Goal: Task Accomplishment & Management: Complete application form

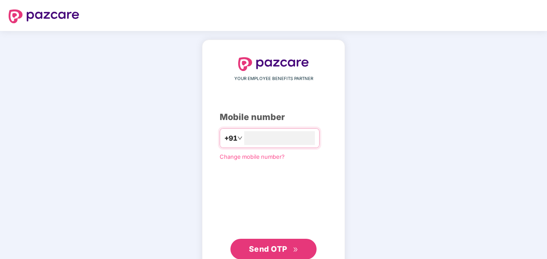
type input "**********"
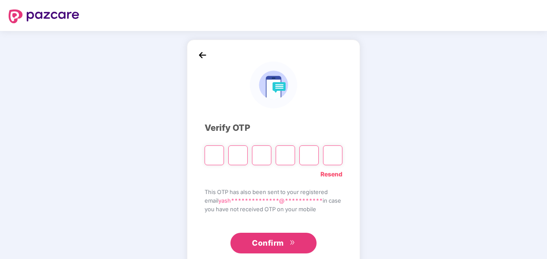
type input "*"
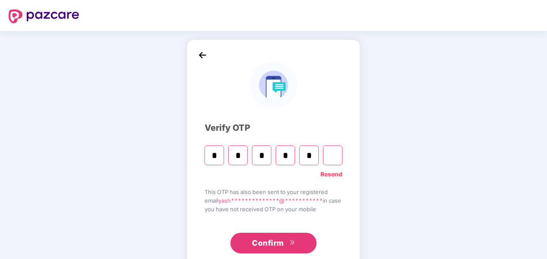
type input "*"
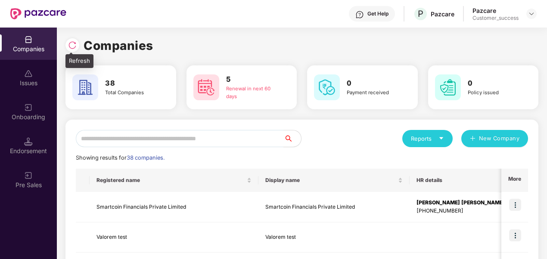
click at [70, 43] on img at bounding box center [72, 45] width 9 height 9
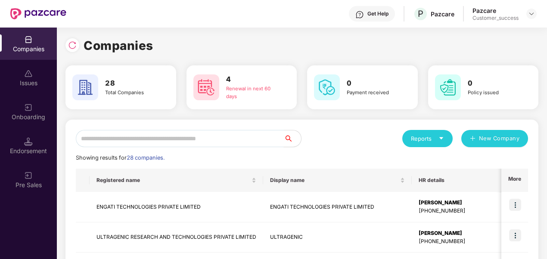
click at [175, 131] on input "text" at bounding box center [180, 138] width 208 height 17
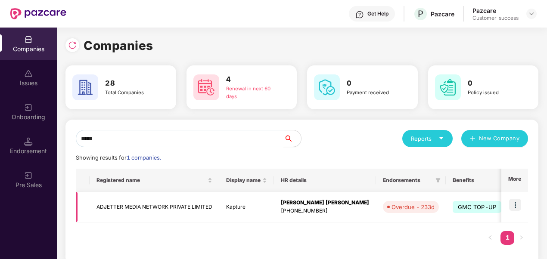
type input "*****"
click at [518, 208] on img at bounding box center [515, 205] width 12 height 12
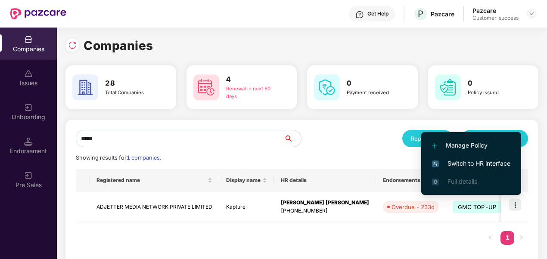
click at [435, 159] on span "Switch to HR interface" at bounding box center [471, 163] width 78 height 9
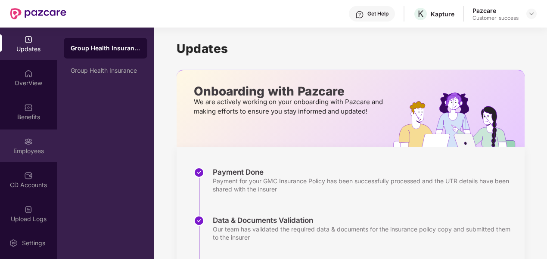
click at [20, 146] on div "Employees" at bounding box center [28, 146] width 57 height 32
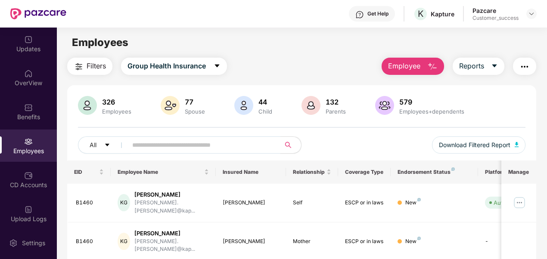
click at [156, 144] on input "text" at bounding box center [200, 145] width 136 height 13
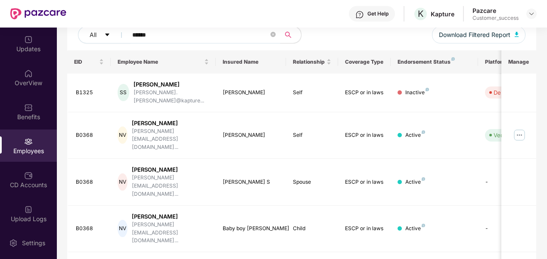
scroll to position [112, 0]
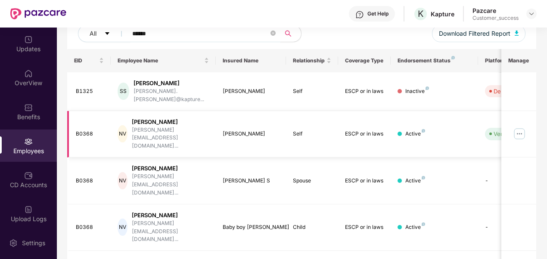
type input "******"
click at [521, 127] on img at bounding box center [519, 134] width 14 height 14
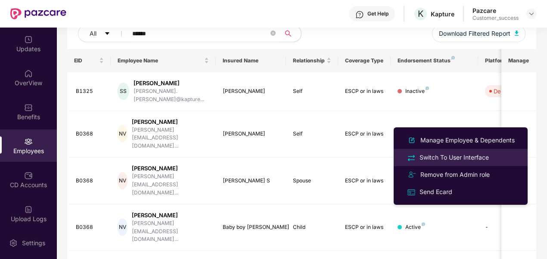
click at [438, 159] on div "Switch To User Interface" at bounding box center [454, 157] width 73 height 9
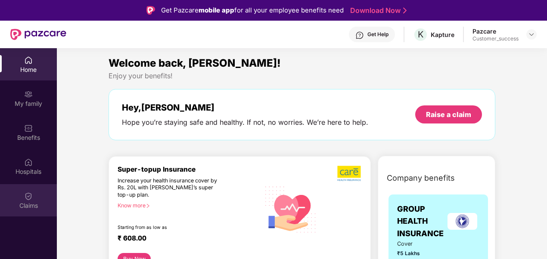
click at [25, 189] on div "Claims" at bounding box center [28, 200] width 57 height 32
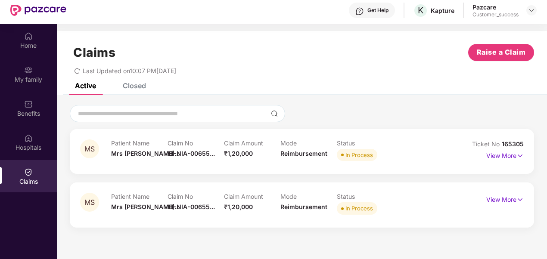
scroll to position [25, 0]
click at [508, 154] on p "View More" at bounding box center [504, 155] width 37 height 12
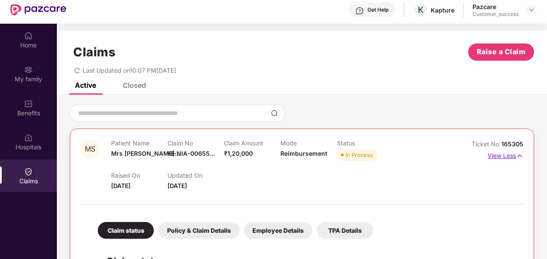
click at [502, 156] on p "View Less" at bounding box center [505, 155] width 36 height 12
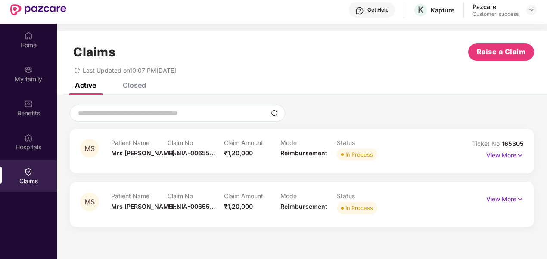
scroll to position [48, 0]
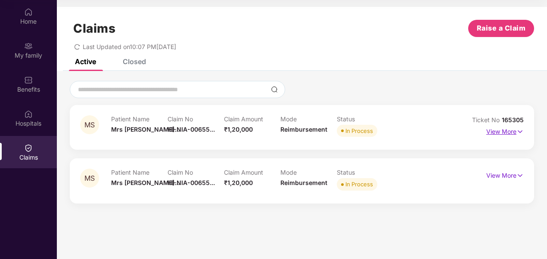
click at [510, 128] on p "View More" at bounding box center [504, 131] width 37 height 12
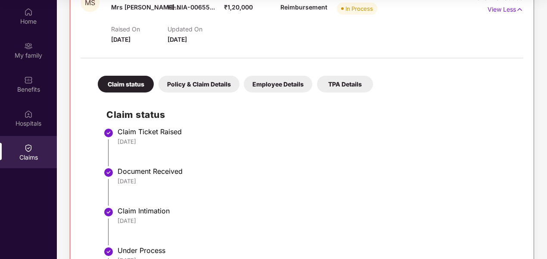
scroll to position [122, 0]
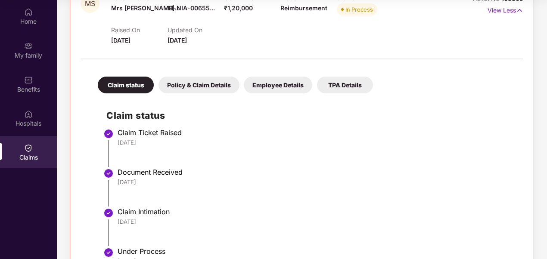
click at [283, 82] on div "Employee Details" at bounding box center [278, 85] width 68 height 17
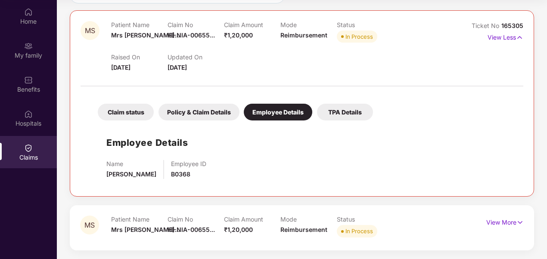
scroll to position [95, 0]
click at [205, 116] on div "Policy & Claim Details" at bounding box center [198, 112] width 81 height 17
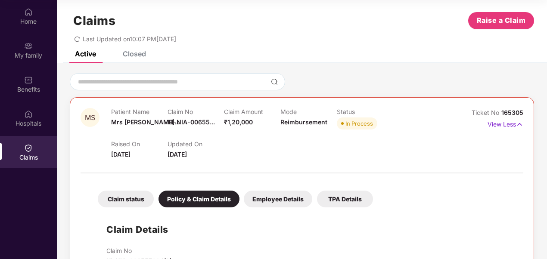
scroll to position [0, 0]
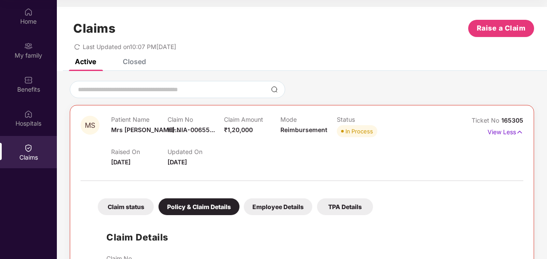
click at [505, 122] on span "165305" at bounding box center [512, 120] width 22 height 7
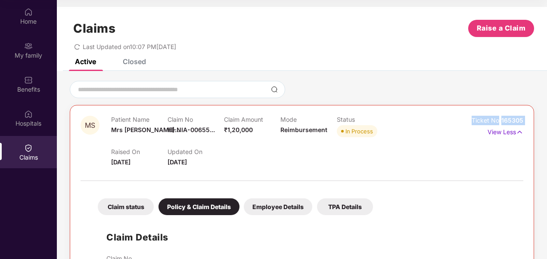
drag, startPoint x: 505, startPoint y: 122, endPoint x: 500, endPoint y: 119, distance: 5.8
click at [501, 119] on span "165305" at bounding box center [512, 120] width 22 height 7
drag, startPoint x: 500, startPoint y: 119, endPoint x: 521, endPoint y: 118, distance: 20.7
click at [521, 118] on span "165305" at bounding box center [512, 120] width 22 height 7
copy span "165305"
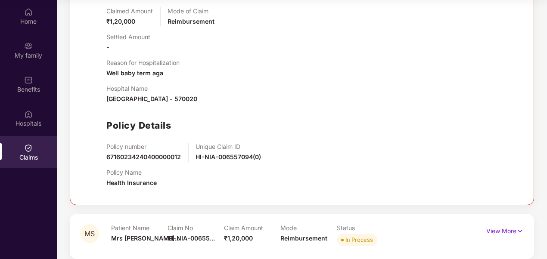
scroll to position [282, 0]
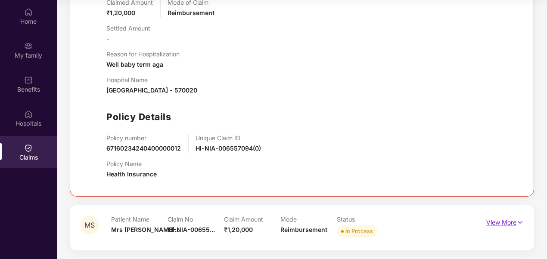
click at [500, 222] on p "View More" at bounding box center [504, 222] width 37 height 12
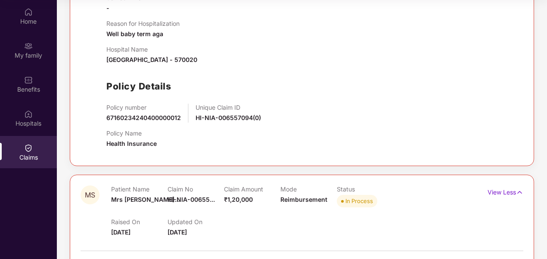
scroll to position [0, 0]
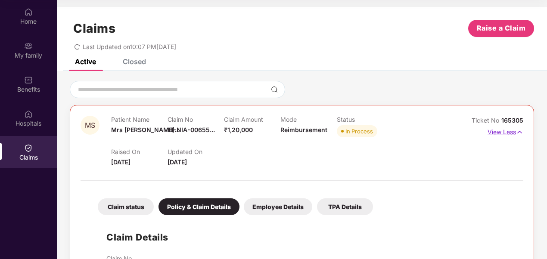
click at [496, 131] on p "View Less" at bounding box center [505, 131] width 36 height 12
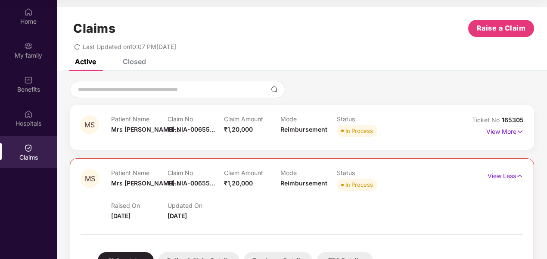
click at [502, 180] on p "View Less" at bounding box center [505, 175] width 36 height 12
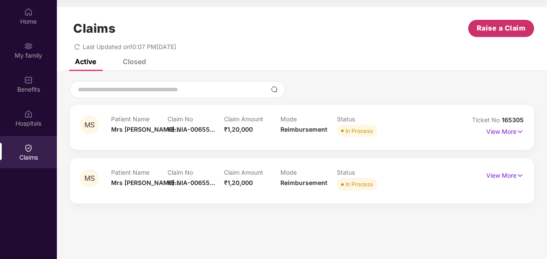
click at [503, 28] on span "Raise a Claim" at bounding box center [501, 28] width 49 height 11
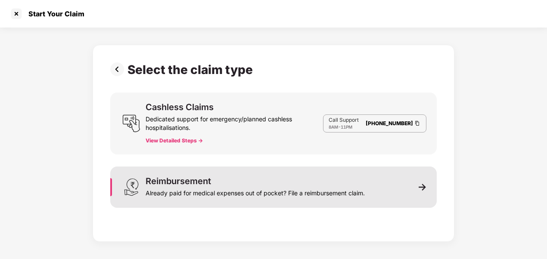
click at [322, 186] on div "Already paid for medical expenses out of pocket? File a reimbursement claim." at bounding box center [255, 192] width 219 height 12
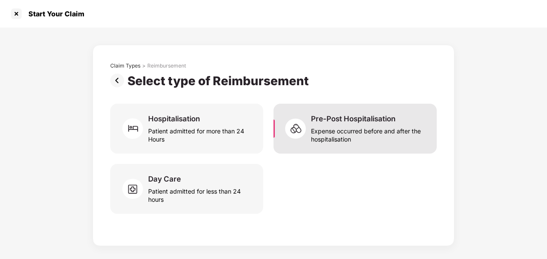
click at [344, 130] on div "Expense occurred before and after the hospitalisation" at bounding box center [368, 134] width 115 height 20
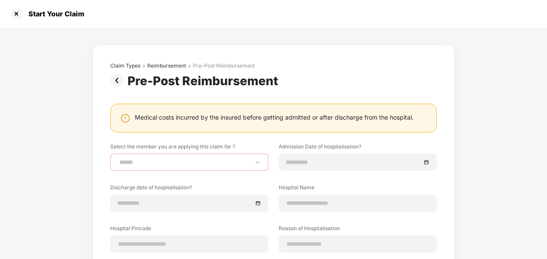
click at [215, 161] on select "**********" at bounding box center [189, 162] width 143 height 7
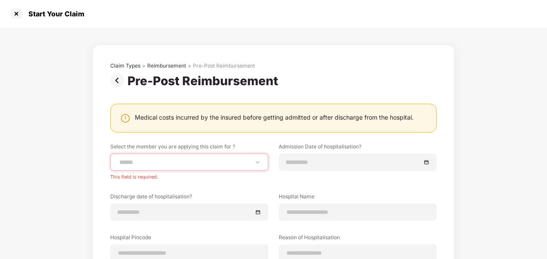
click at [221, 162] on select "**********" at bounding box center [189, 162] width 143 height 7
select select "**********"
click at [118, 159] on select "**********" at bounding box center [189, 162] width 143 height 7
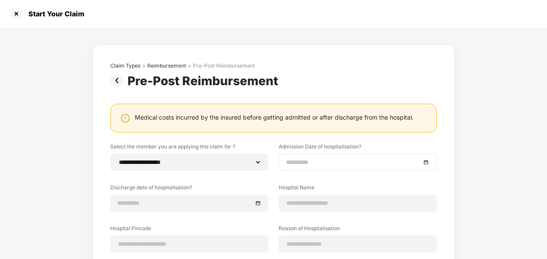
click at [300, 158] on input at bounding box center [353, 162] width 135 height 9
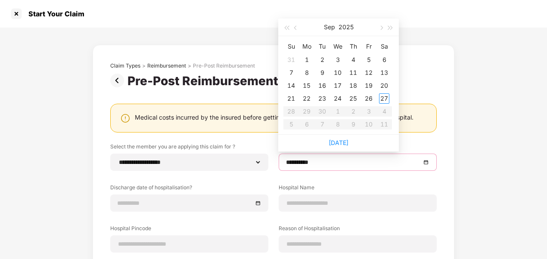
type input "**********"
click at [294, 26] on button "button" at bounding box center [295, 27] width 9 height 17
click at [382, 84] on div "16" at bounding box center [384, 86] width 10 height 10
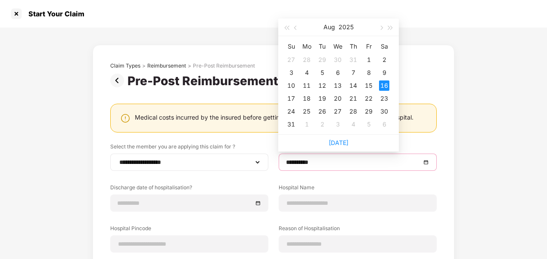
type input "**********"
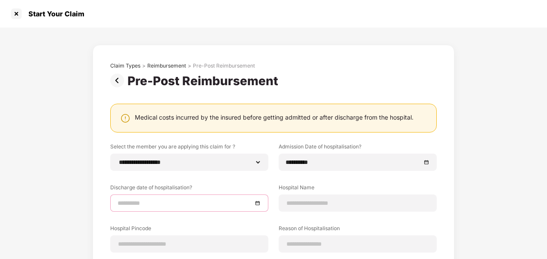
click at [203, 199] on input at bounding box center [185, 202] width 135 height 9
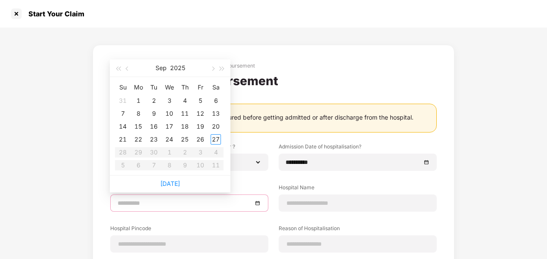
type input "**********"
click at [128, 66] on button "button" at bounding box center [127, 67] width 9 height 17
type input "**********"
click at [123, 143] on div "17" at bounding box center [123, 139] width 10 height 10
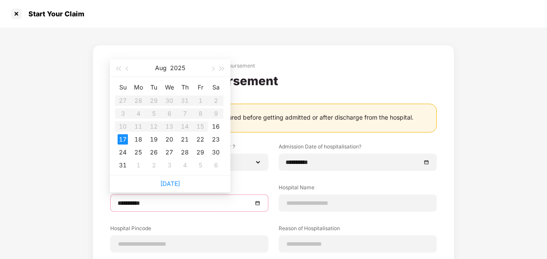
type input "**********"
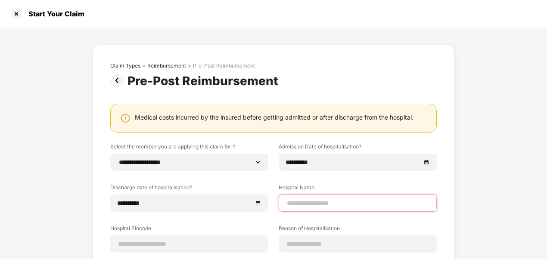
click at [339, 205] on input at bounding box center [357, 203] width 143 height 9
click at [339, 205] on input "**********" at bounding box center [357, 203] width 143 height 9
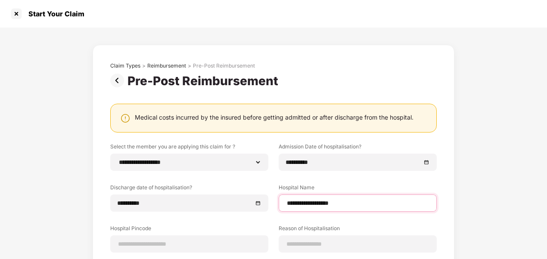
click at [339, 205] on input "**********" at bounding box center [357, 203] width 143 height 9
paste input "*"
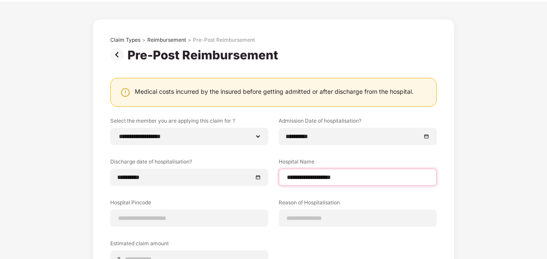
scroll to position [26, 0]
type input "**********"
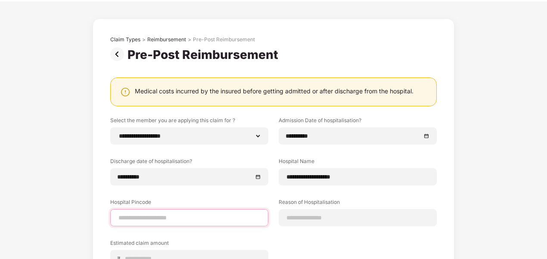
click at [192, 217] on input at bounding box center [189, 218] width 143 height 9
type input "******"
select select "******"
select select "*********"
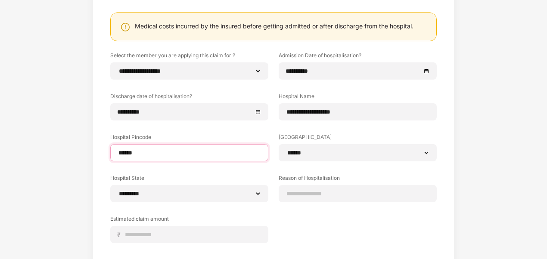
scroll to position [93, 0]
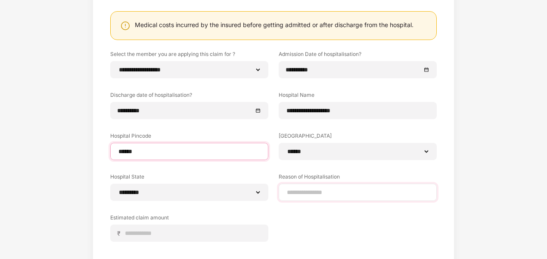
type input "******"
click at [311, 189] on input at bounding box center [357, 192] width 143 height 9
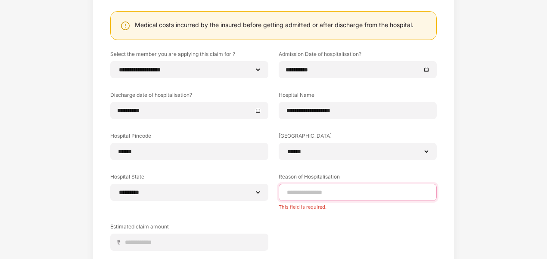
paste input "**********"
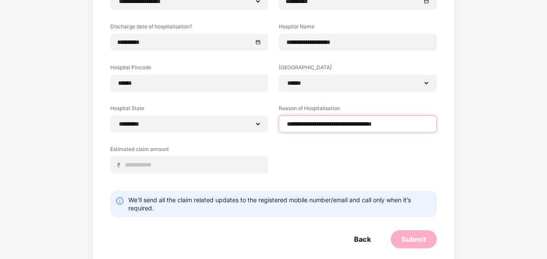
scroll to position [161, 0]
type input "**********"
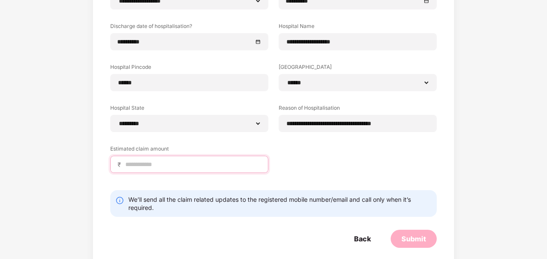
click at [196, 161] on input at bounding box center [192, 164] width 136 height 9
type input "*****"
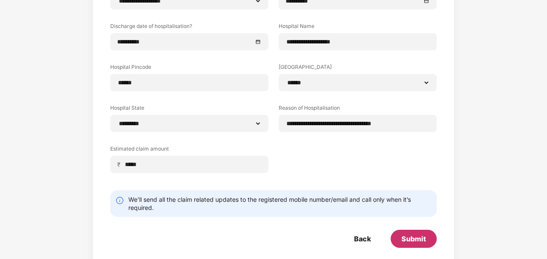
click at [414, 233] on div "Submit" at bounding box center [414, 239] width 46 height 18
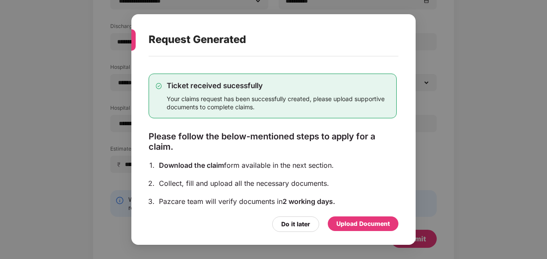
click at [349, 226] on div "Upload Document" at bounding box center [362, 223] width 53 height 9
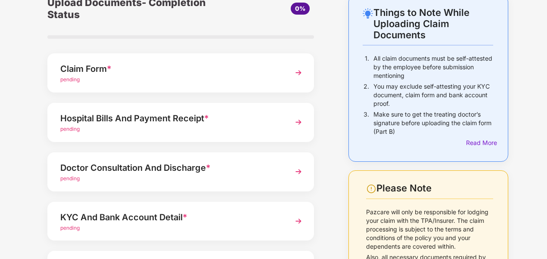
scroll to position [8, 0]
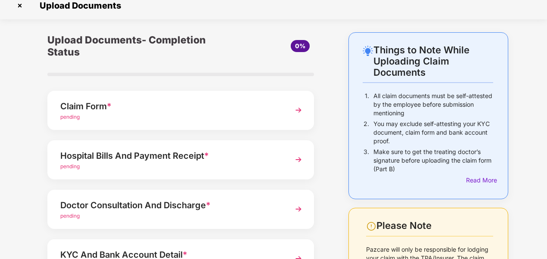
click at [226, 109] on div "Claim Form *" at bounding box center [170, 106] width 220 height 14
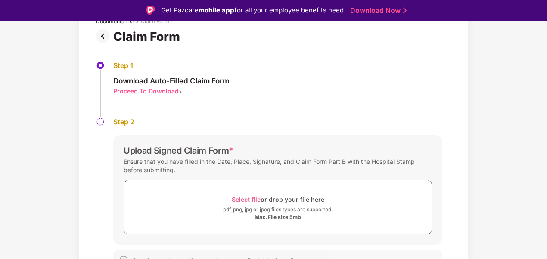
scroll to position [61, 0]
click at [234, 199] on span "Select file" at bounding box center [246, 198] width 29 height 7
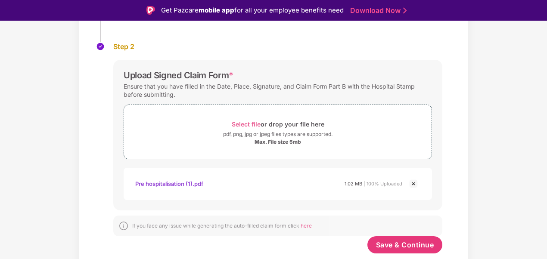
scroll to position [136, 0]
click at [257, 126] on span "Select file" at bounding box center [246, 124] width 29 height 7
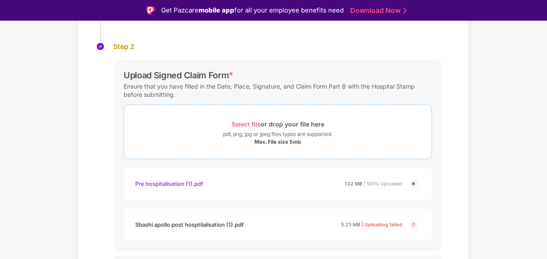
scroll to position [146, 0]
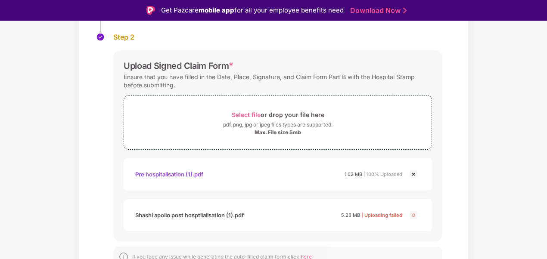
click at [412, 213] on img at bounding box center [413, 215] width 10 height 10
click at [242, 117] on span "Select file" at bounding box center [246, 114] width 29 height 7
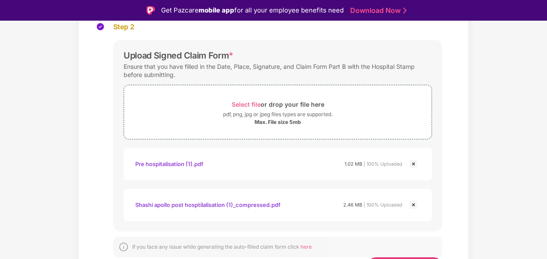
scroll to position [177, 0]
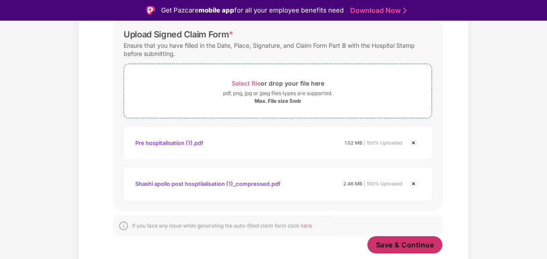
click at [427, 249] on span "Save & Continue" at bounding box center [405, 244] width 58 height 9
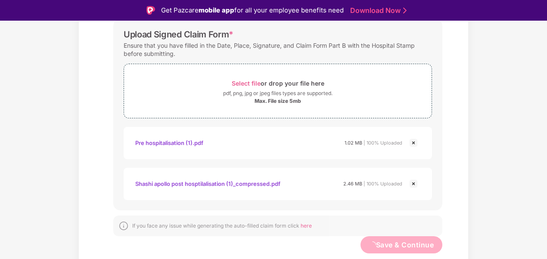
scroll to position [0, 0]
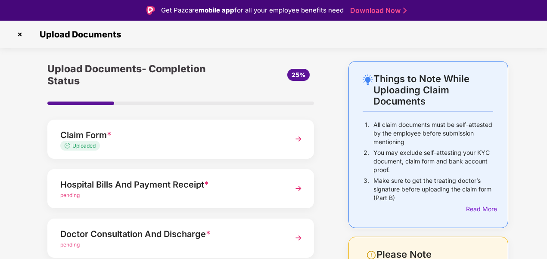
click at [212, 183] on div "Hospital Bills And Payment Receipt *" at bounding box center [170, 185] width 220 height 14
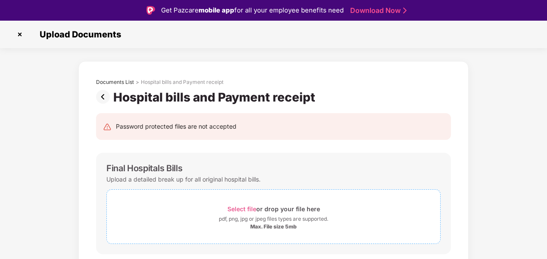
click at [238, 205] on span "Select file" at bounding box center [241, 208] width 29 height 7
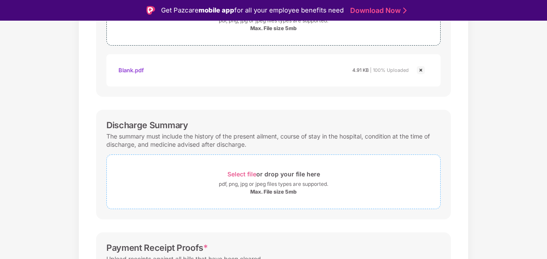
scroll to position [199, 0]
drag, startPoint x: 219, startPoint y: 178, endPoint x: 232, endPoint y: 175, distance: 13.4
click at [232, 175] on div "Select file or drop your file here" at bounding box center [273, 174] width 333 height 12
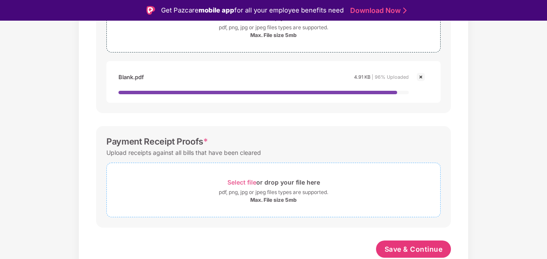
click at [247, 182] on span "Select file" at bounding box center [241, 182] width 29 height 7
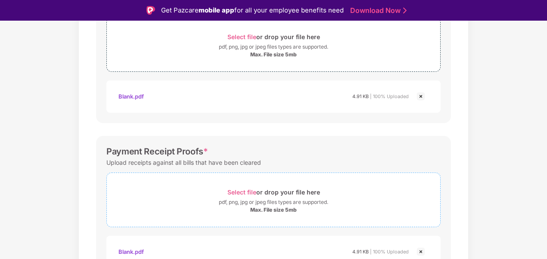
scroll to position [387, 0]
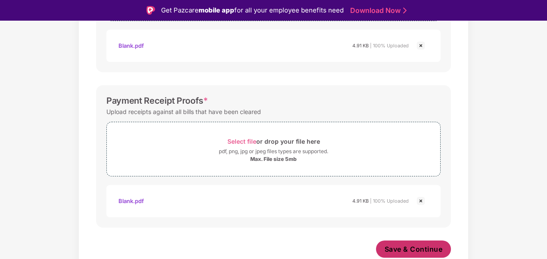
click at [417, 251] on span "Save & Continue" at bounding box center [413, 249] width 58 height 9
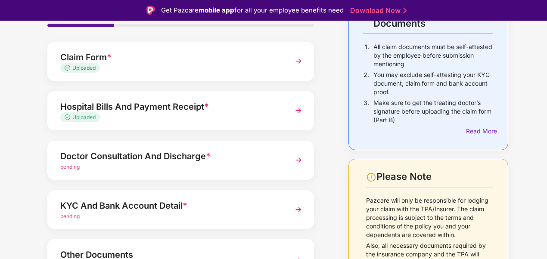
scroll to position [78, 0]
click at [184, 159] on div "Doctor Consultation And Discharge *" at bounding box center [170, 156] width 220 height 14
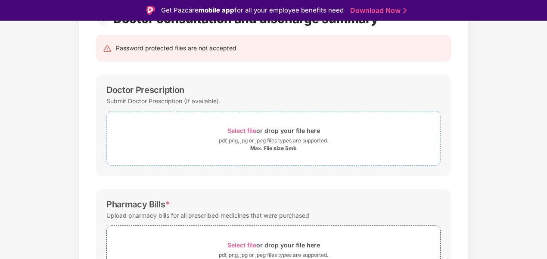
click at [239, 133] on span "Select file" at bounding box center [241, 130] width 29 height 7
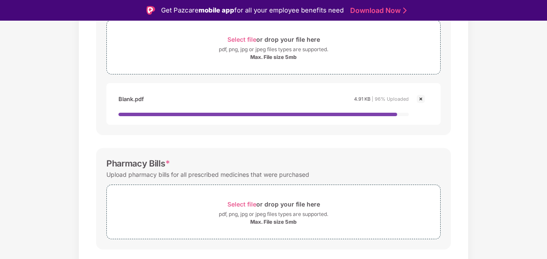
scroll to position [170, 0]
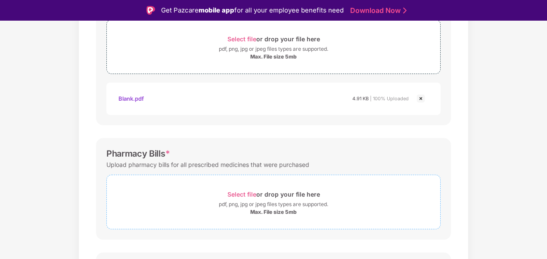
click at [238, 200] on div "Select file or drop your file here" at bounding box center [273, 195] width 93 height 12
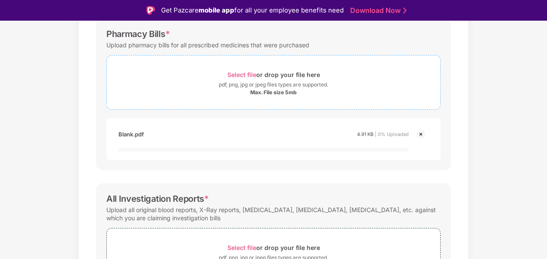
scroll to position [290, 0]
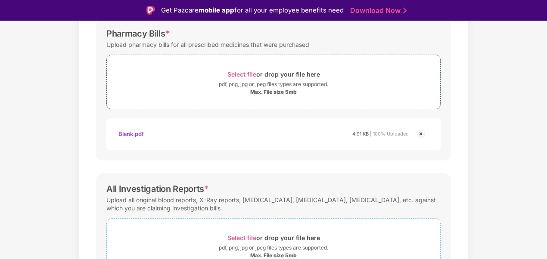
click at [238, 242] on span "Select file" at bounding box center [241, 237] width 29 height 7
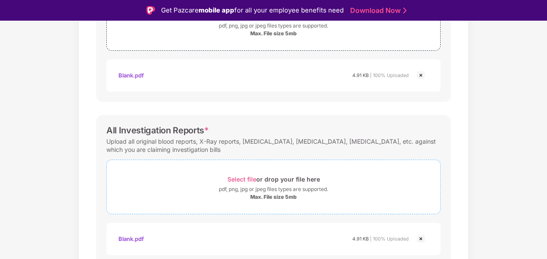
scroll to position [387, 0]
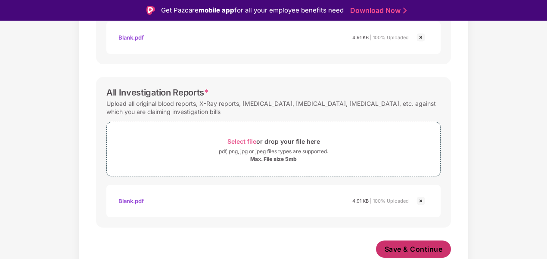
click at [402, 251] on span "Save & Continue" at bounding box center [413, 249] width 58 height 9
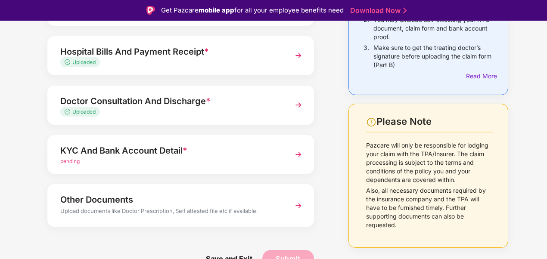
scroll to position [133, 0]
click at [158, 157] on div "pending" at bounding box center [170, 161] width 220 height 8
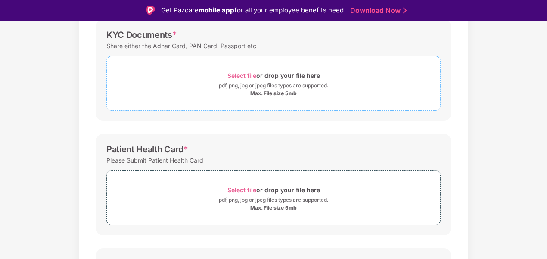
click at [233, 68] on span "Select file or drop your file here pdf, png, jpg or jpeg files types are suppor…" at bounding box center [273, 83] width 333 height 41
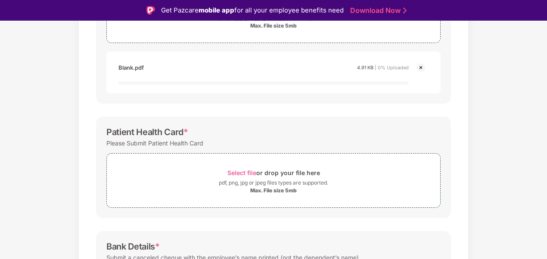
scroll to position [201, 0]
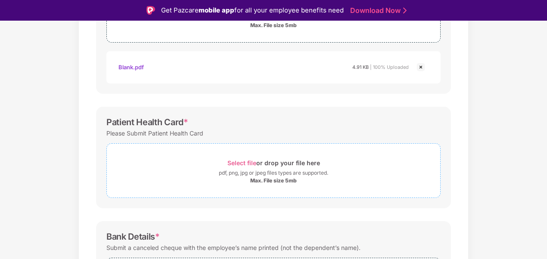
click at [246, 174] on div "Select file or drop your file here pdf, png, jpg or jpeg files types are suppor…" at bounding box center [273, 170] width 333 height 27
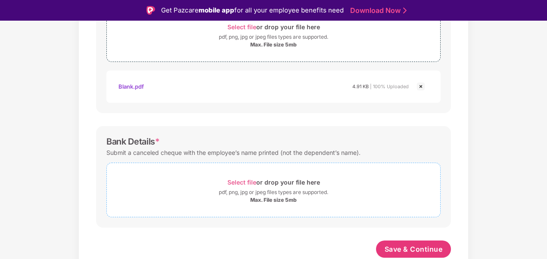
click at [237, 183] on span "Select file" at bounding box center [241, 182] width 29 height 7
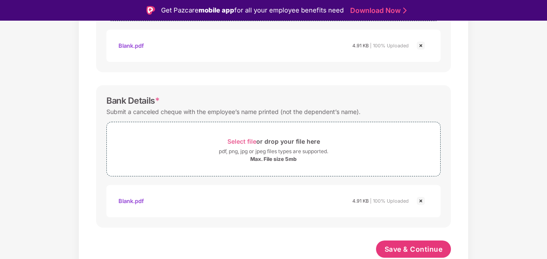
scroll to position [378, 0]
click at [432, 254] on span "Save & Continue" at bounding box center [413, 249] width 58 height 9
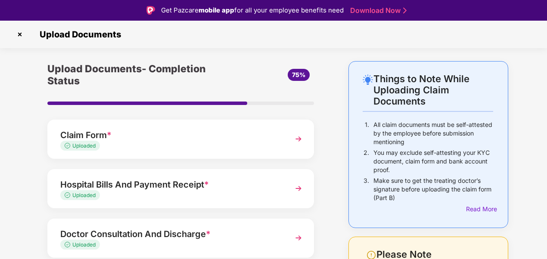
scroll to position [133, 0]
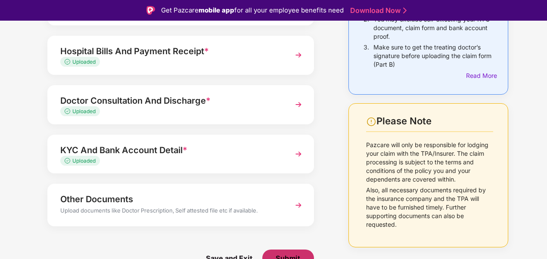
click at [296, 253] on button "Submit" at bounding box center [288, 258] width 52 height 17
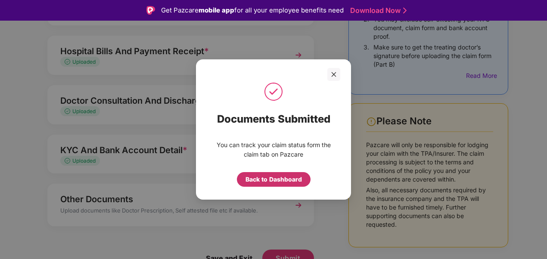
drag, startPoint x: 294, startPoint y: 186, endPoint x: 298, endPoint y: 131, distance: 54.4
click at [294, 186] on div "Back to Dashboard" at bounding box center [274, 179] width 74 height 15
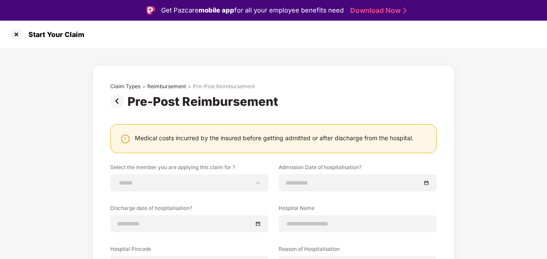
scroll to position [21, 0]
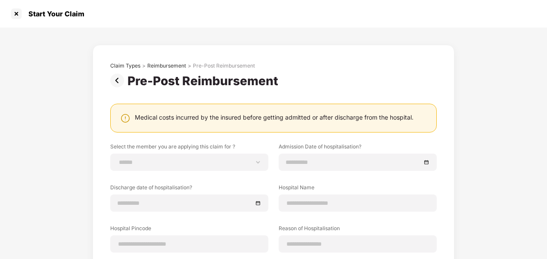
click at [112, 80] on img at bounding box center [118, 81] width 17 height 14
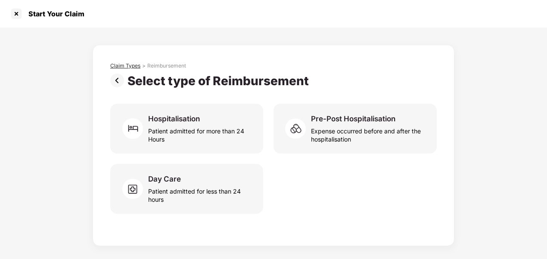
click at [110, 66] on div "Claim Types" at bounding box center [125, 65] width 30 height 7
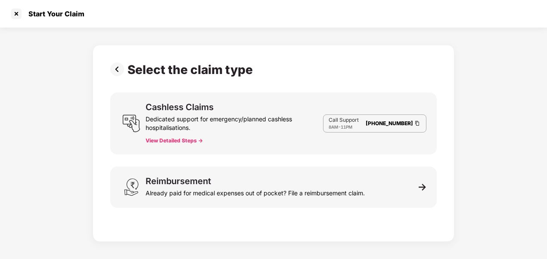
click at [119, 67] on img at bounding box center [118, 69] width 17 height 14
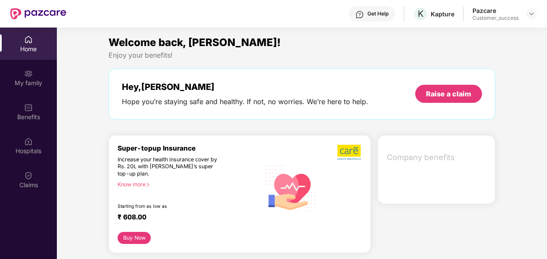
scroll to position [48, 0]
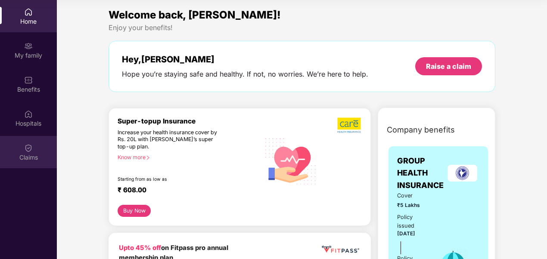
click at [11, 149] on div "Claims" at bounding box center [28, 152] width 57 height 32
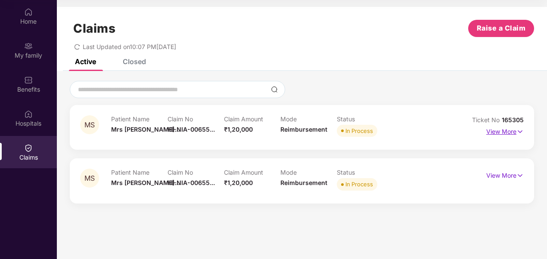
click at [496, 130] on p "View More" at bounding box center [504, 131] width 37 height 12
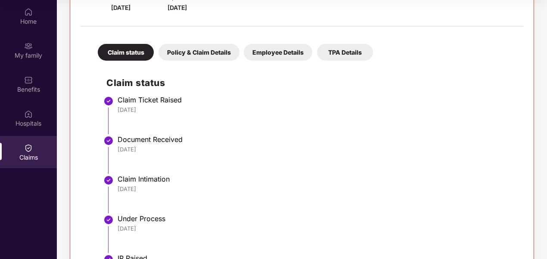
scroll to position [154, 0]
click at [226, 56] on div "Policy & Claim Details" at bounding box center [198, 52] width 81 height 17
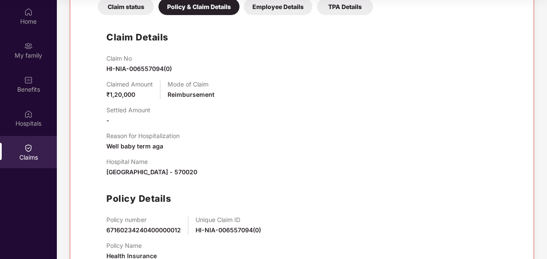
scroll to position [201, 0]
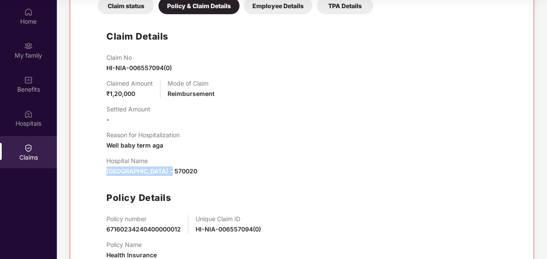
drag, startPoint x: 107, startPoint y: 170, endPoint x: 167, endPoint y: 173, distance: 59.9
click at [167, 173] on span "Motherhood hospital , Mysore , Karnataka - 570020" at bounding box center [151, 170] width 91 height 7
copy span "Motherhood hospital"
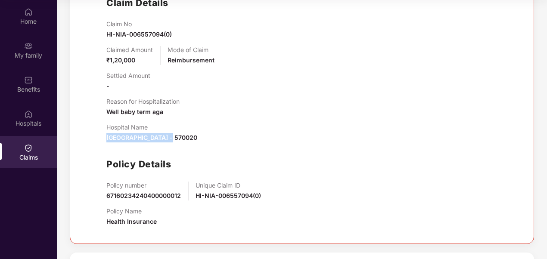
scroll to position [212, 0]
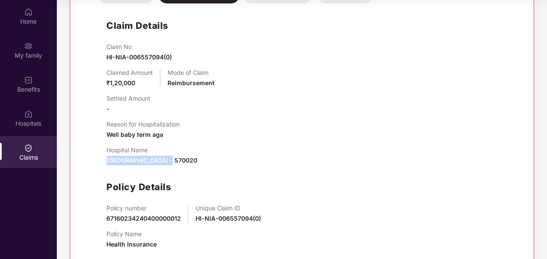
click at [31, 146] on img at bounding box center [28, 148] width 9 height 9
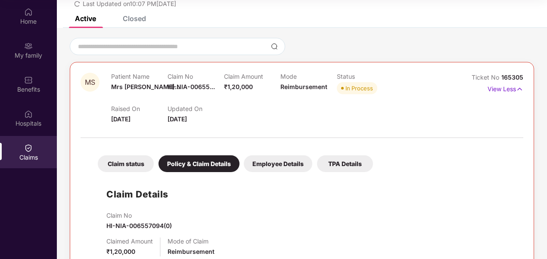
scroll to position [0, 0]
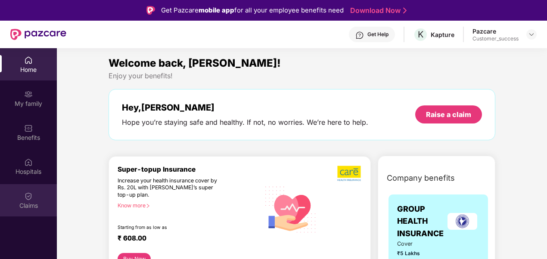
click at [25, 196] on img at bounding box center [28, 196] width 9 height 9
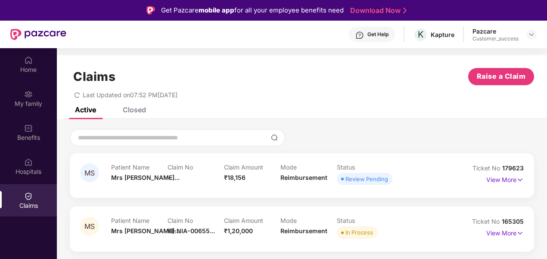
scroll to position [6, 0]
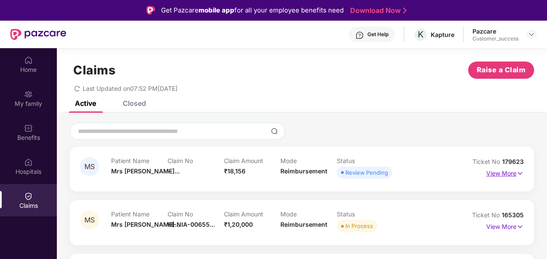
click at [515, 173] on p "View More" at bounding box center [504, 173] width 37 height 12
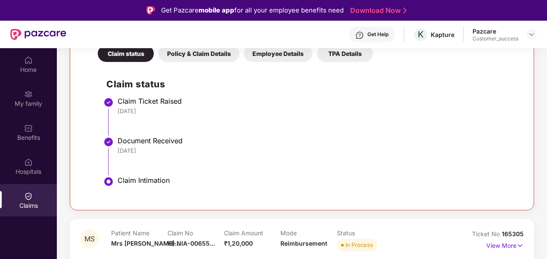
scroll to position [202, 0]
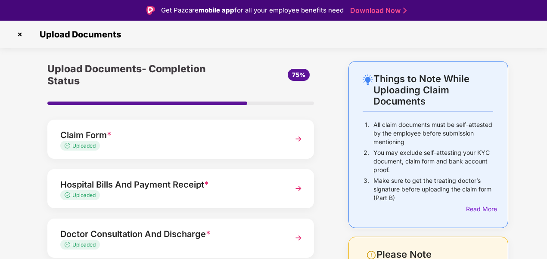
click at [22, 34] on img at bounding box center [20, 35] width 14 height 14
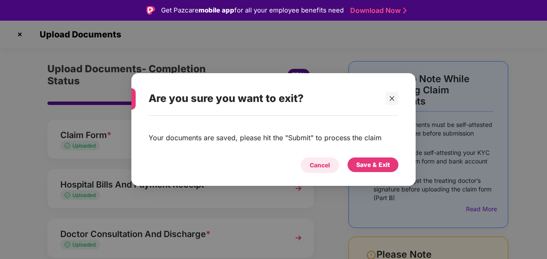
click at [328, 166] on div "Cancel" at bounding box center [320, 165] width 20 height 9
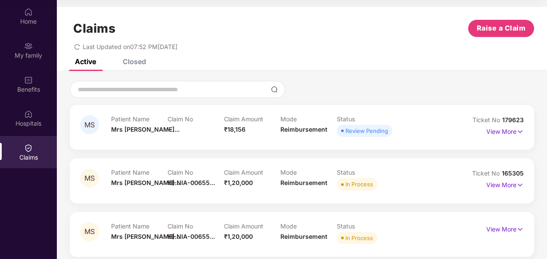
scroll to position [6, 0]
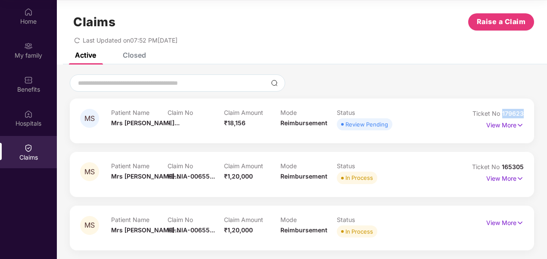
drag, startPoint x: 526, startPoint y: 111, endPoint x: 502, endPoint y: 115, distance: 23.6
click at [502, 115] on div "MS Patient Name Mrs [PERSON_NAME]... Claim No - Claim Amount ₹18,156 Mode Reimb…" at bounding box center [302, 121] width 464 height 45
copy span "179623"
